Goal: Task Accomplishment & Management: Manage account settings

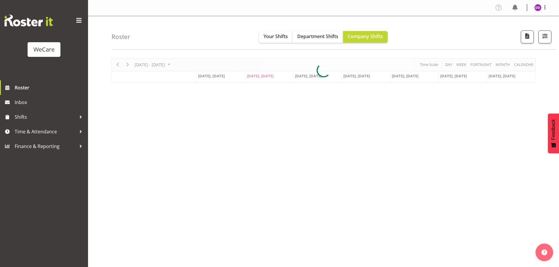
select select "location"
click at [547, 40] on span "button" at bounding box center [545, 36] width 8 height 8
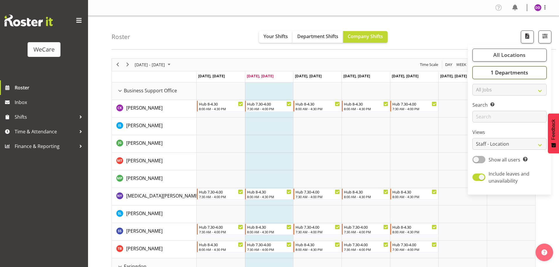
click at [528, 72] on span "1 Departments" at bounding box center [510, 72] width 38 height 7
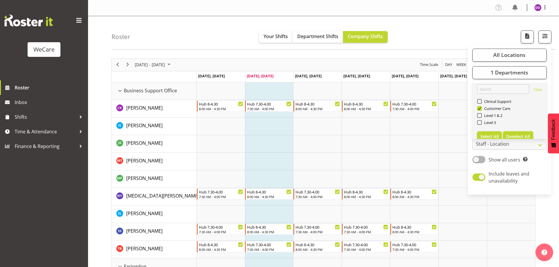
click at [517, 136] on span "Deselect All" at bounding box center [518, 137] width 24 height 6
checkbox input "false"
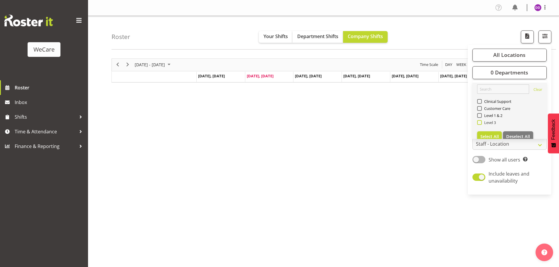
click at [490, 120] on span "Level 3" at bounding box center [489, 122] width 14 height 5
click at [481, 121] on input "Level 3" at bounding box center [479, 123] width 4 height 4
checkbox input "true"
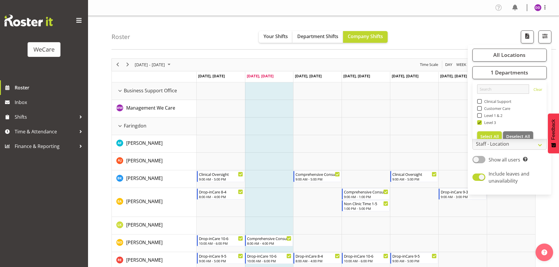
click at [155, 21] on div "Roster Your Shifts Department Shifts Company Shifts All Locations Clear Busines…" at bounding box center [333, 33] width 444 height 34
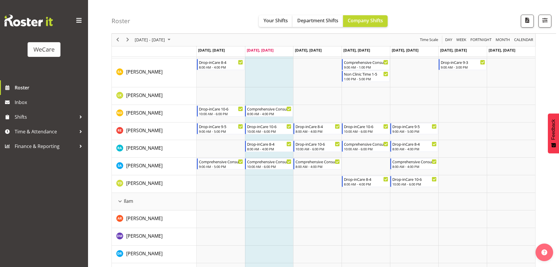
scroll to position [147, 0]
